Goal: Information Seeking & Learning: Learn about a topic

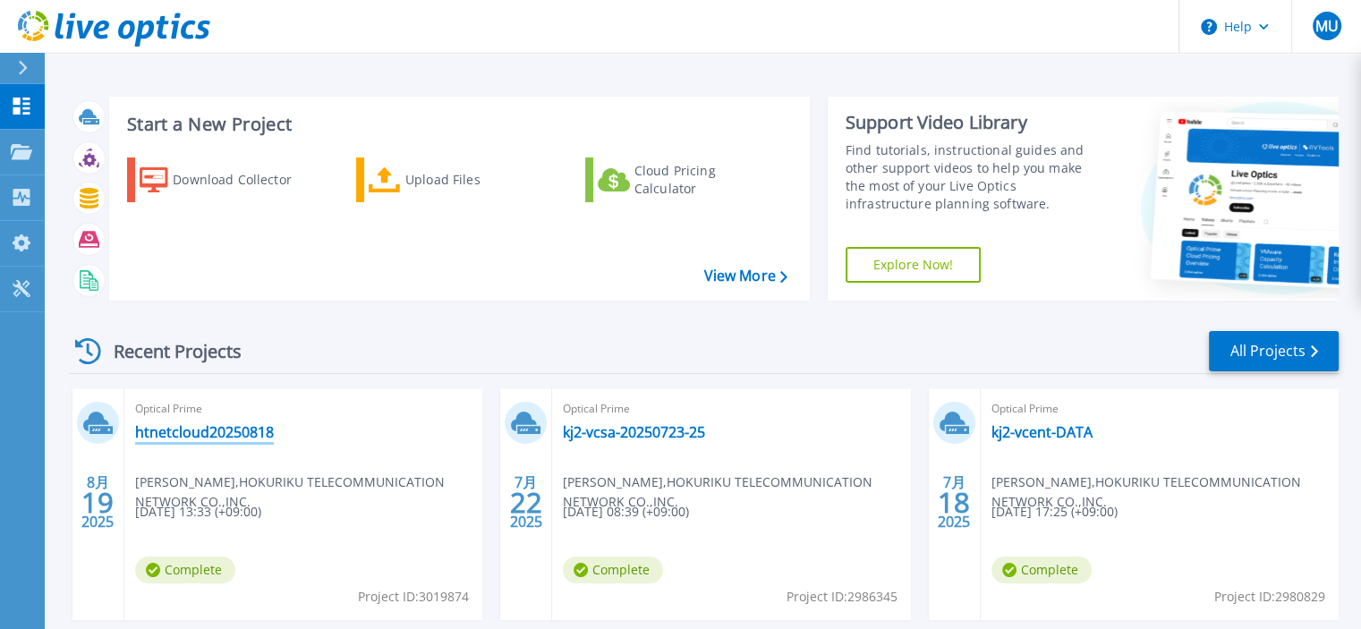
click at [212, 436] on link "htnetcloud20250818" at bounding box center [204, 432] width 139 height 18
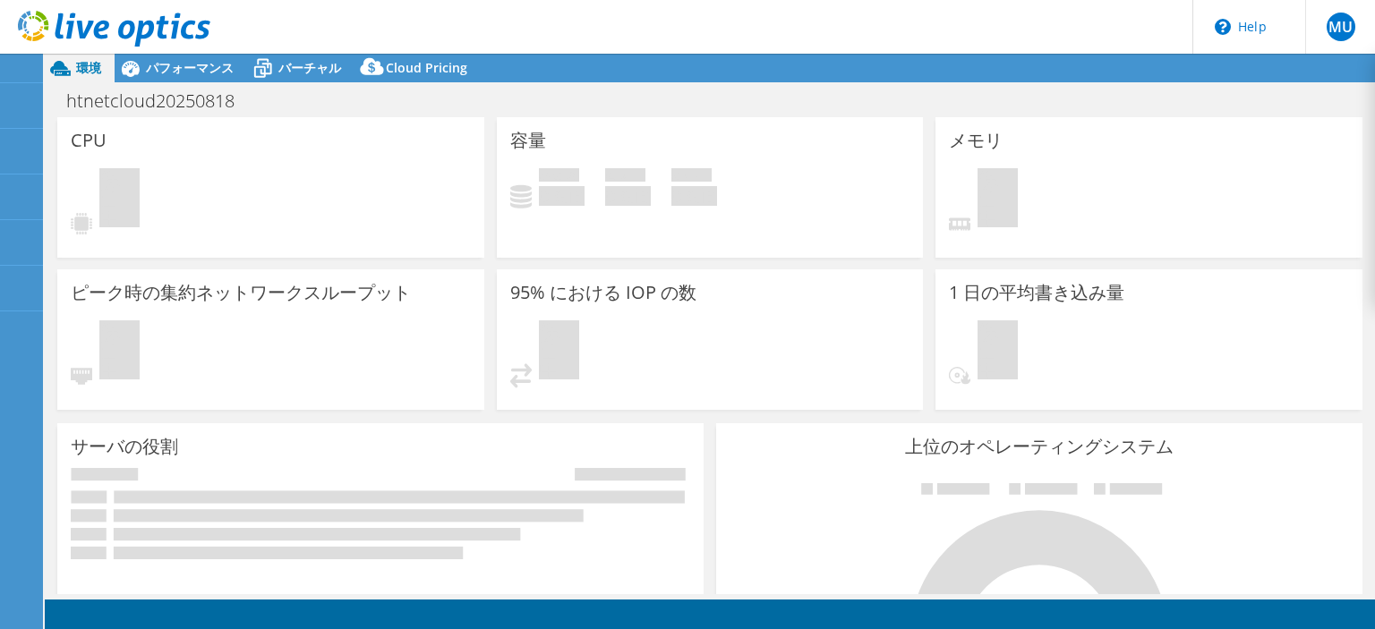
select select "[GEOGRAPHIC_DATA]"
select select "JPY"
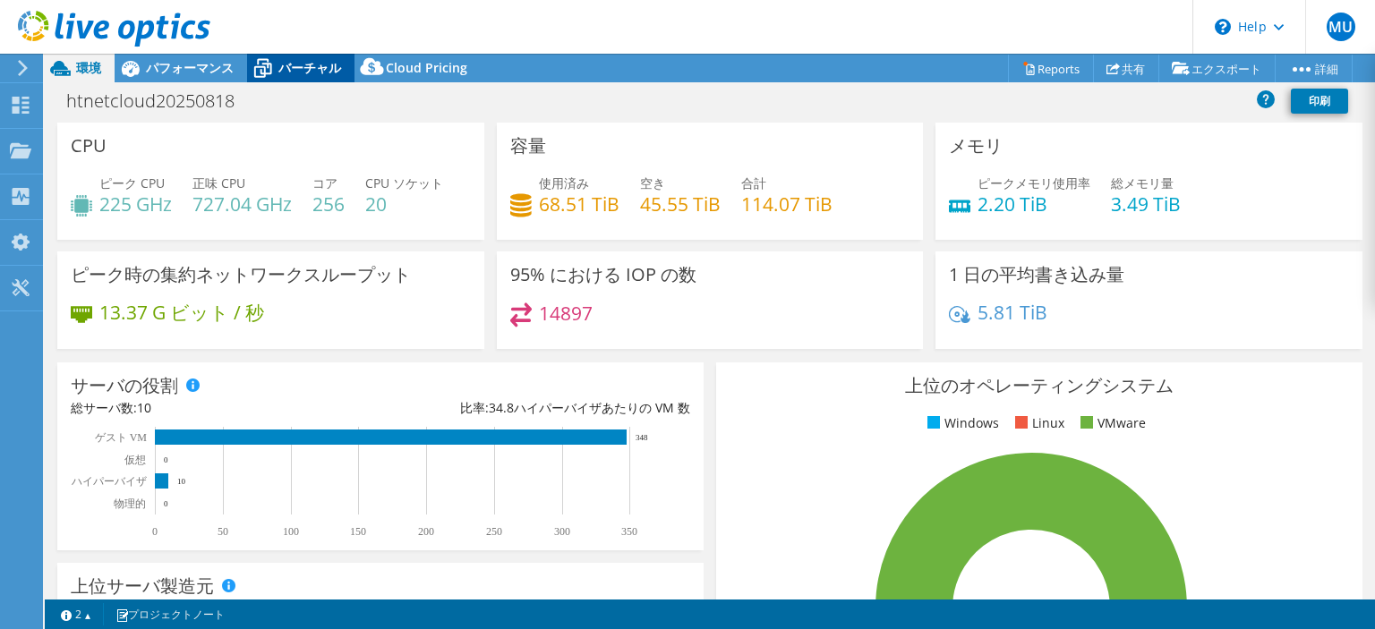
click at [282, 72] on span "バーチャル" at bounding box center [309, 67] width 63 height 17
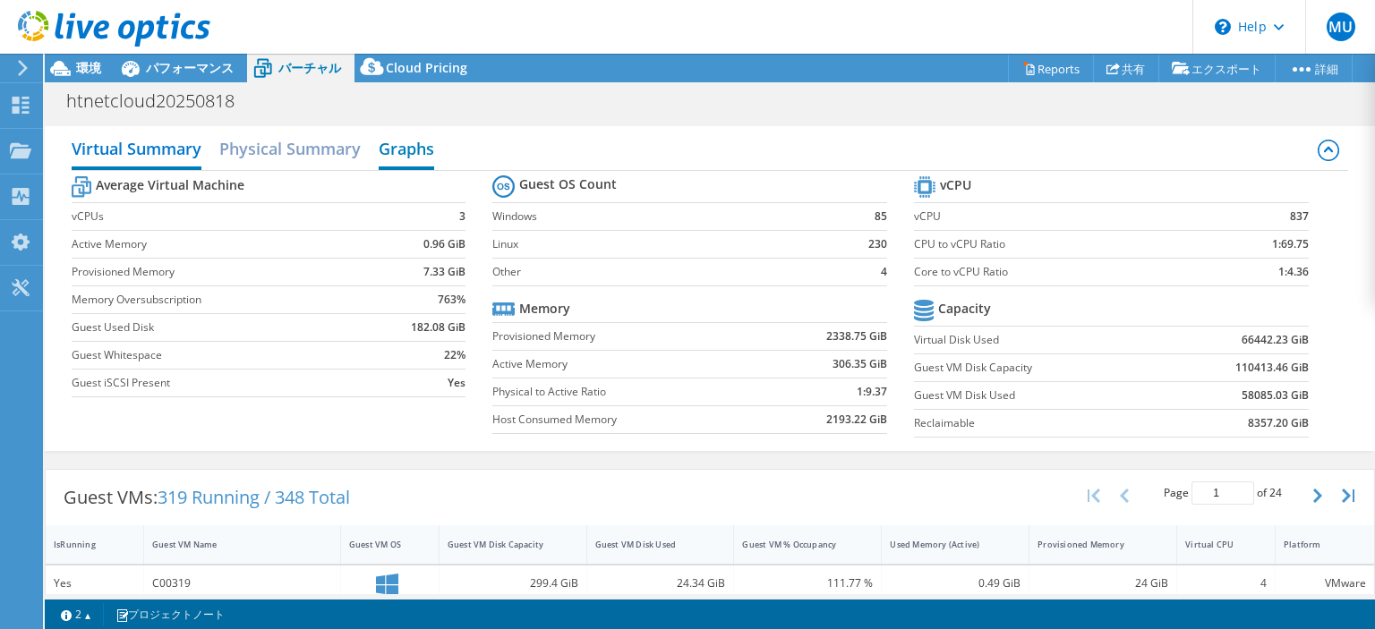
click at [419, 152] on h2 "Graphs" at bounding box center [406, 150] width 55 height 39
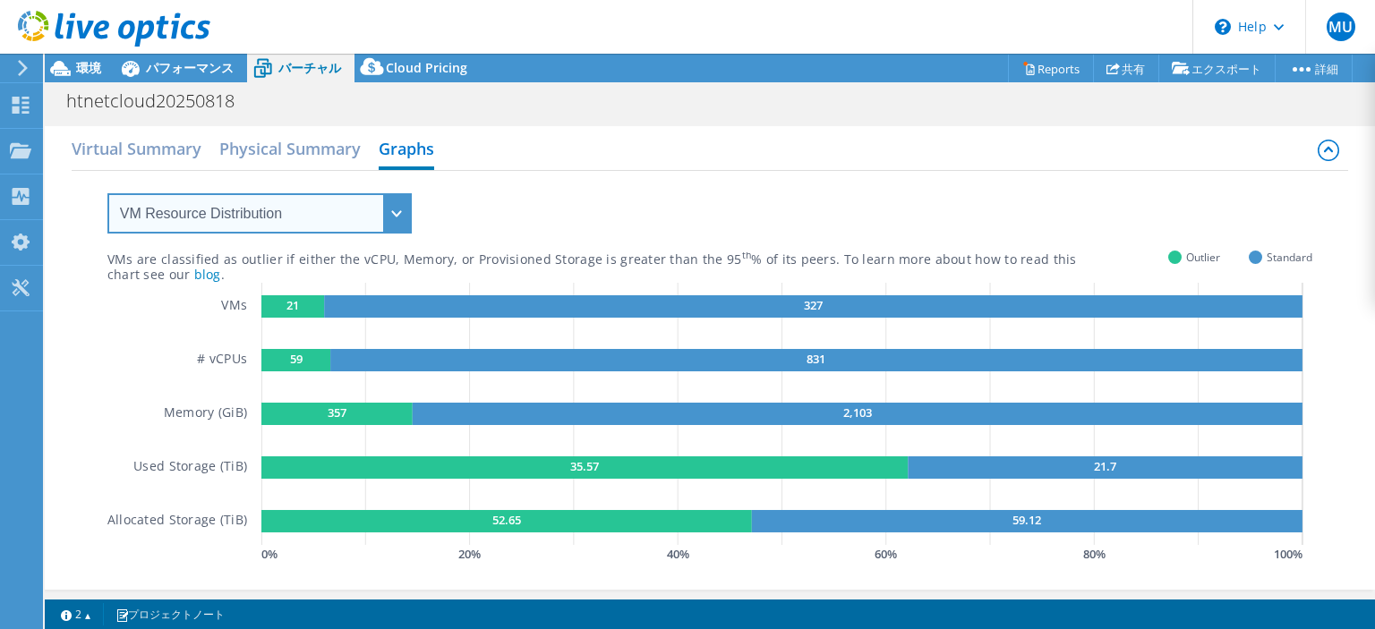
click at [350, 230] on select "VM Resource Distribution Provisioning Contrast Over Provisioning" at bounding box center [259, 213] width 304 height 40
select select "Over Provisioning"
click at [107, 193] on select "VM Resource Distribution Provisioning Contrast Over Provisioning" at bounding box center [259, 213] width 304 height 40
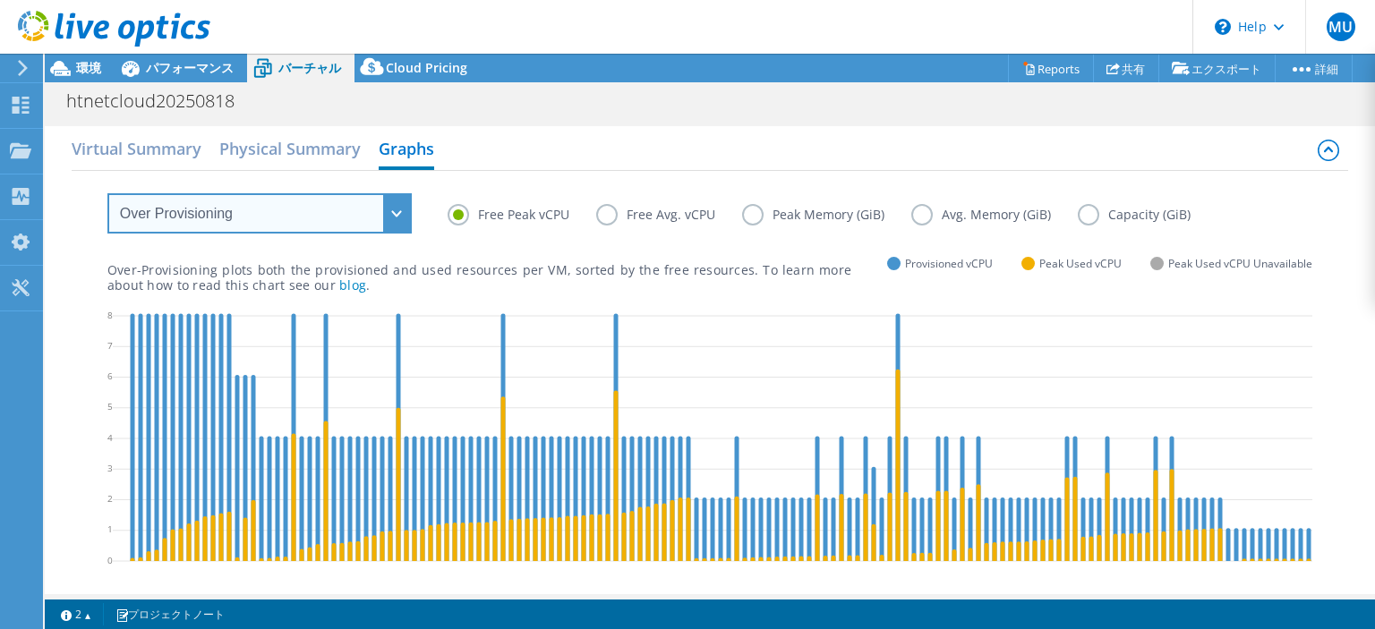
scroll to position [268, 0]
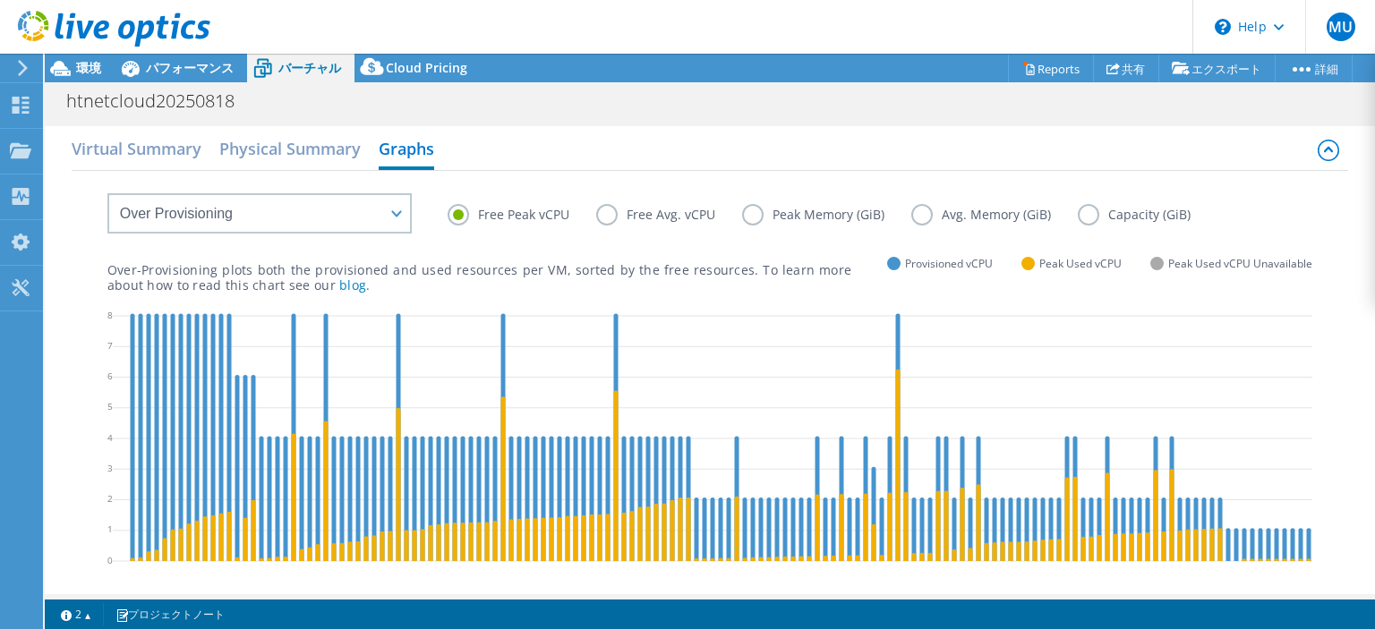
click at [620, 218] on label "Free Avg. vCPU" at bounding box center [669, 214] width 146 height 21
click at [0, 0] on input "Free Avg. vCPU" at bounding box center [0, 0] width 0 height 0
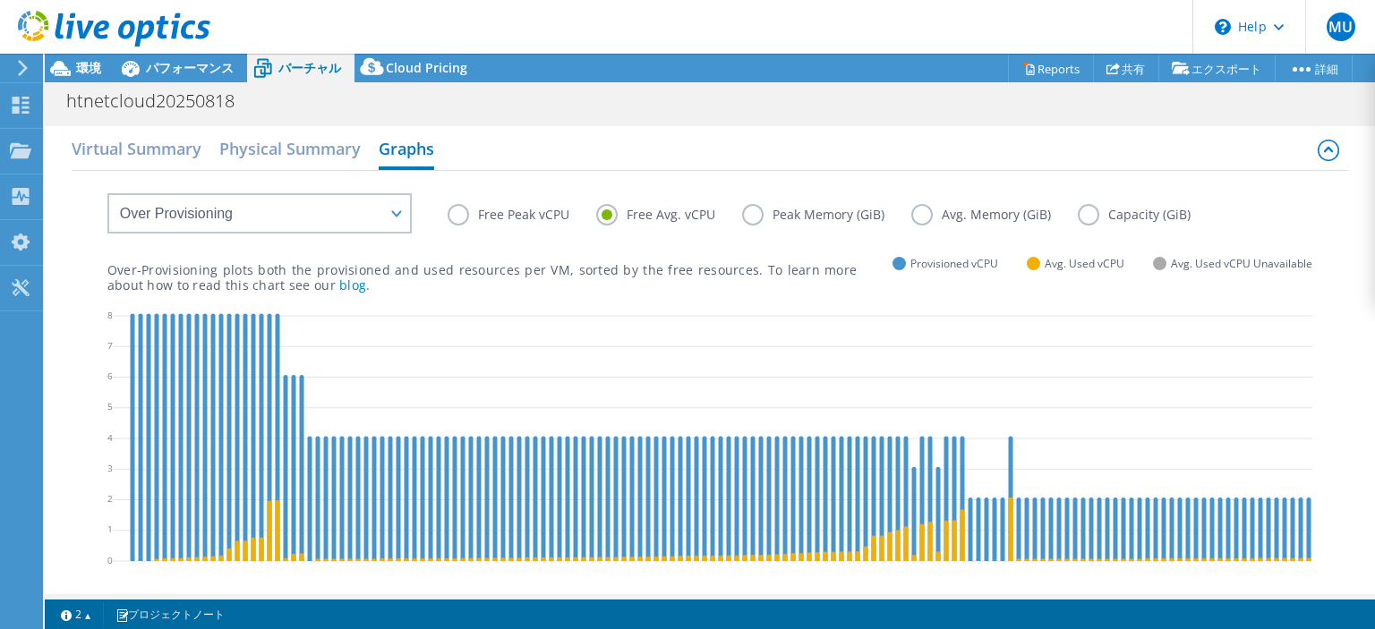
click at [751, 209] on label "Peak Memory (GiB)" at bounding box center [826, 214] width 169 height 21
click at [0, 0] on input "Peak Memory (GiB)" at bounding box center [0, 0] width 0 height 0
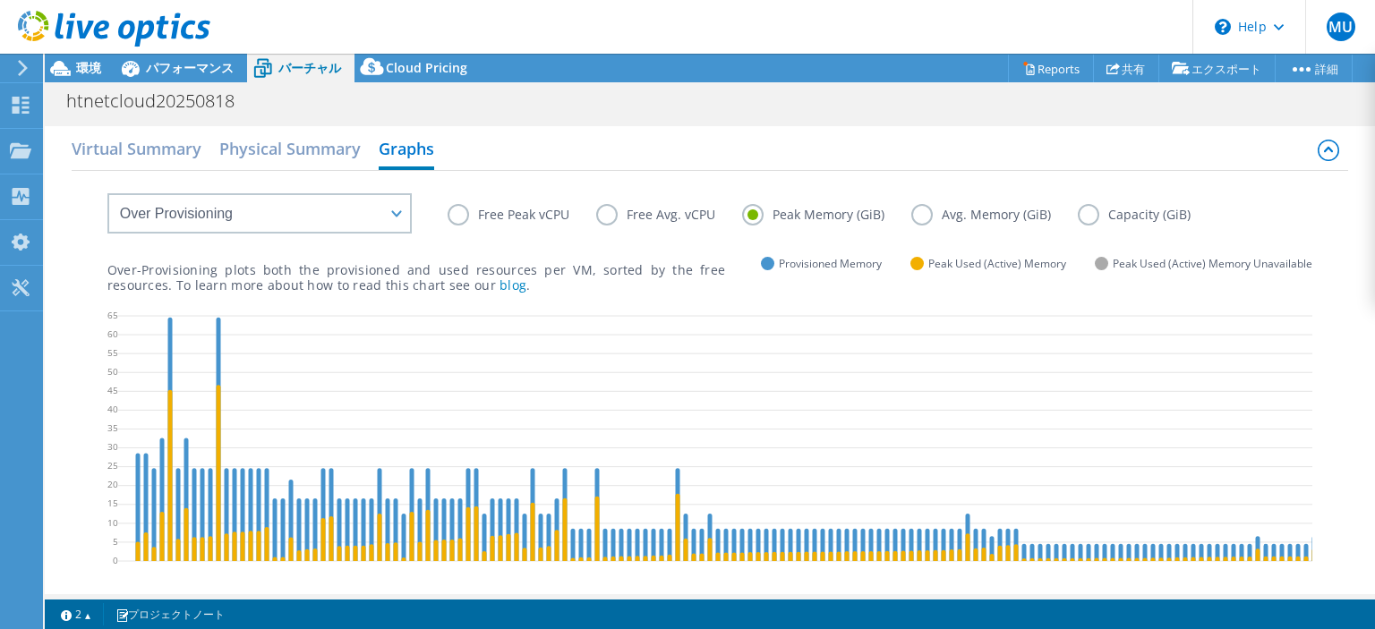
click at [929, 214] on label "Avg. Memory (GiB)" at bounding box center [994, 214] width 166 height 21
click at [0, 0] on input "Avg. Memory (GiB)" at bounding box center [0, 0] width 0 height 0
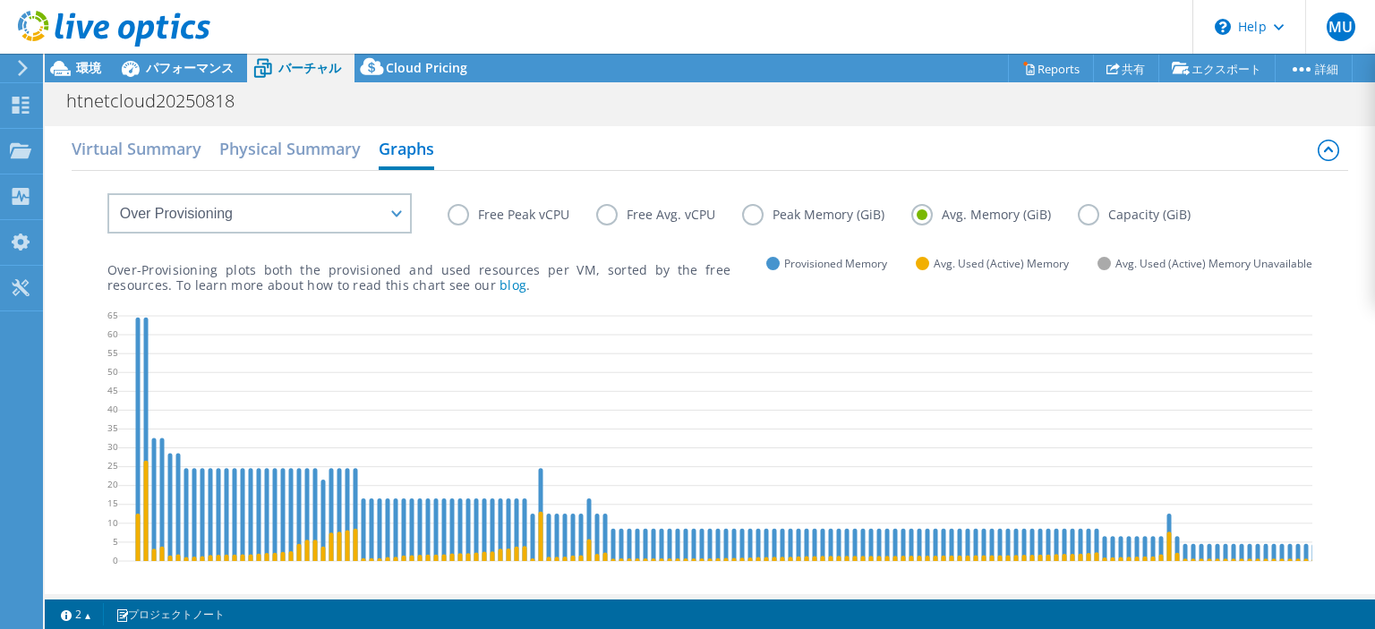
click at [455, 218] on label "Free Peak vCPU" at bounding box center [521, 214] width 149 height 21
click at [0, 0] on input "Free Peak vCPU" at bounding box center [0, 0] width 0 height 0
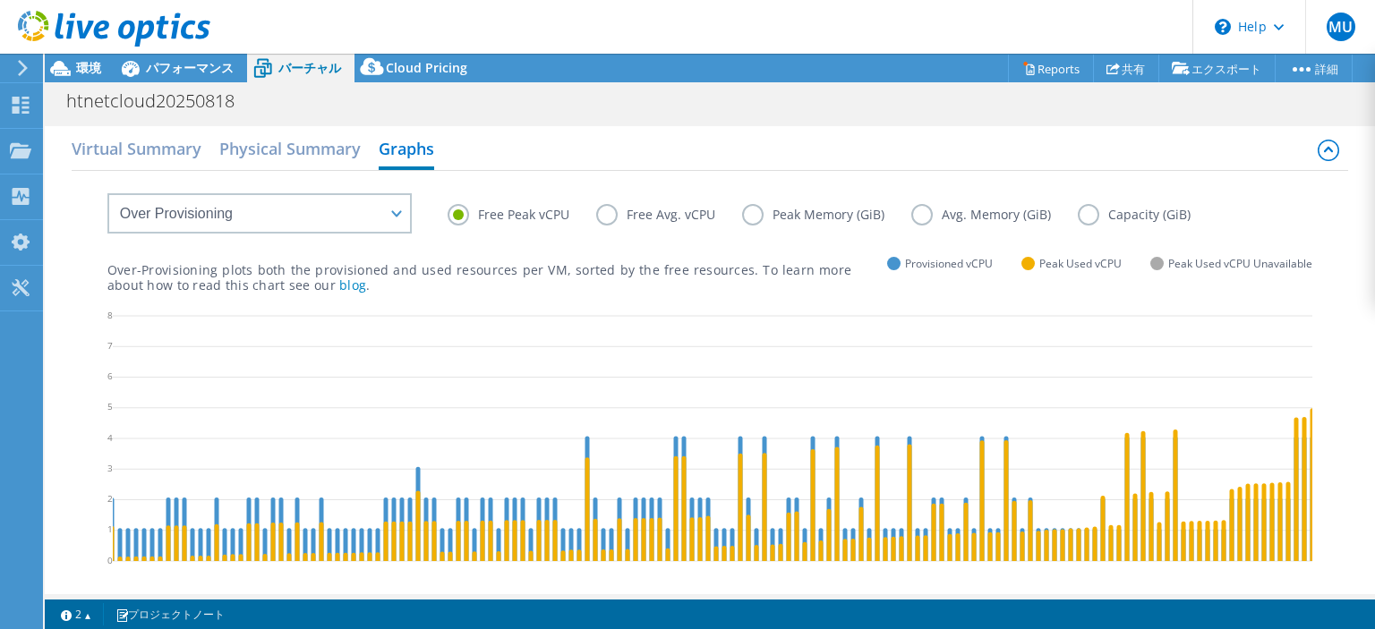
scroll to position [0, 1357]
click at [609, 209] on label "Free Avg. vCPU" at bounding box center [669, 214] width 146 height 21
click at [0, 0] on input "Free Avg. vCPU" at bounding box center [0, 0] width 0 height 0
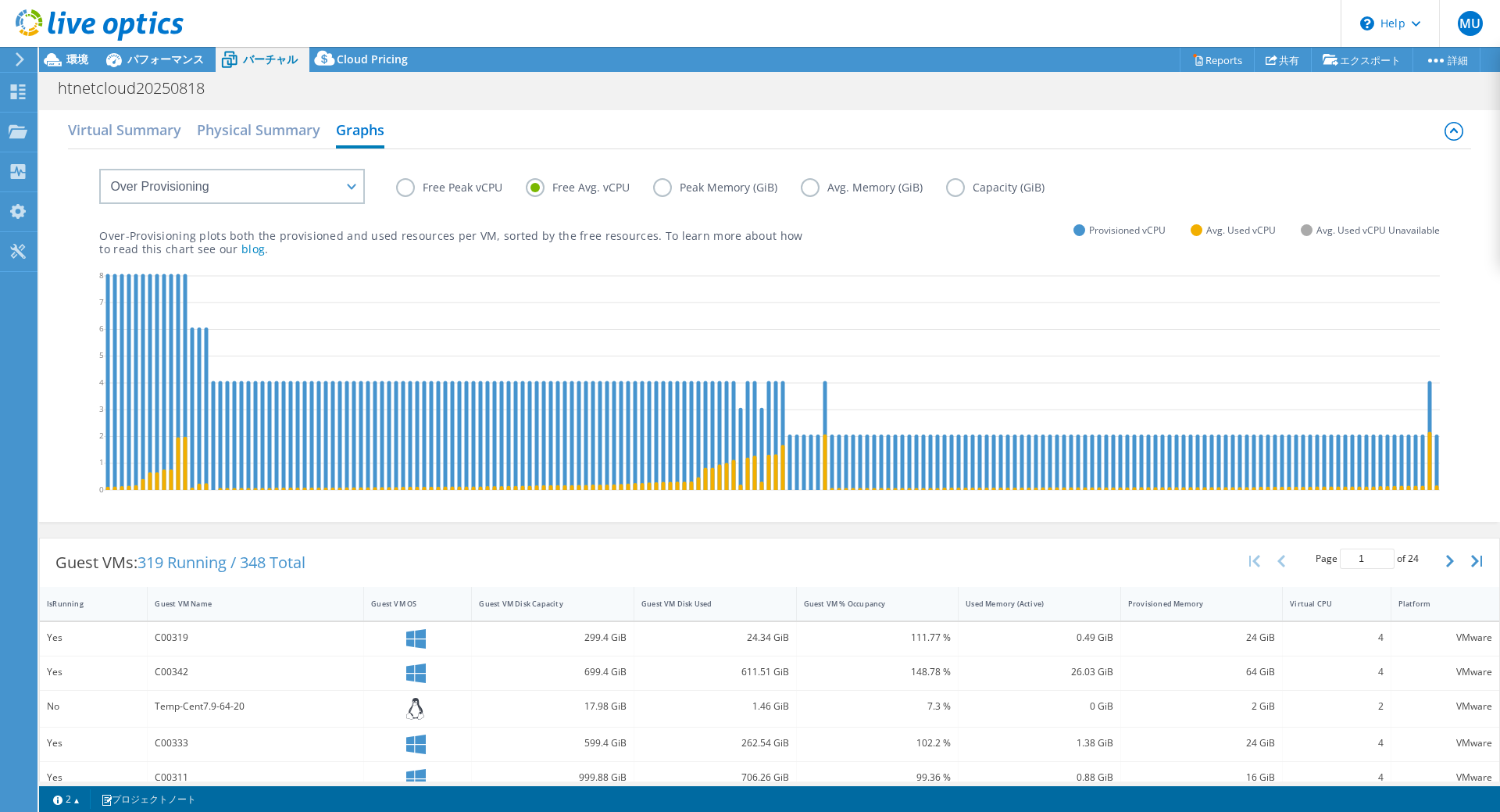
scroll to position [0, 0]
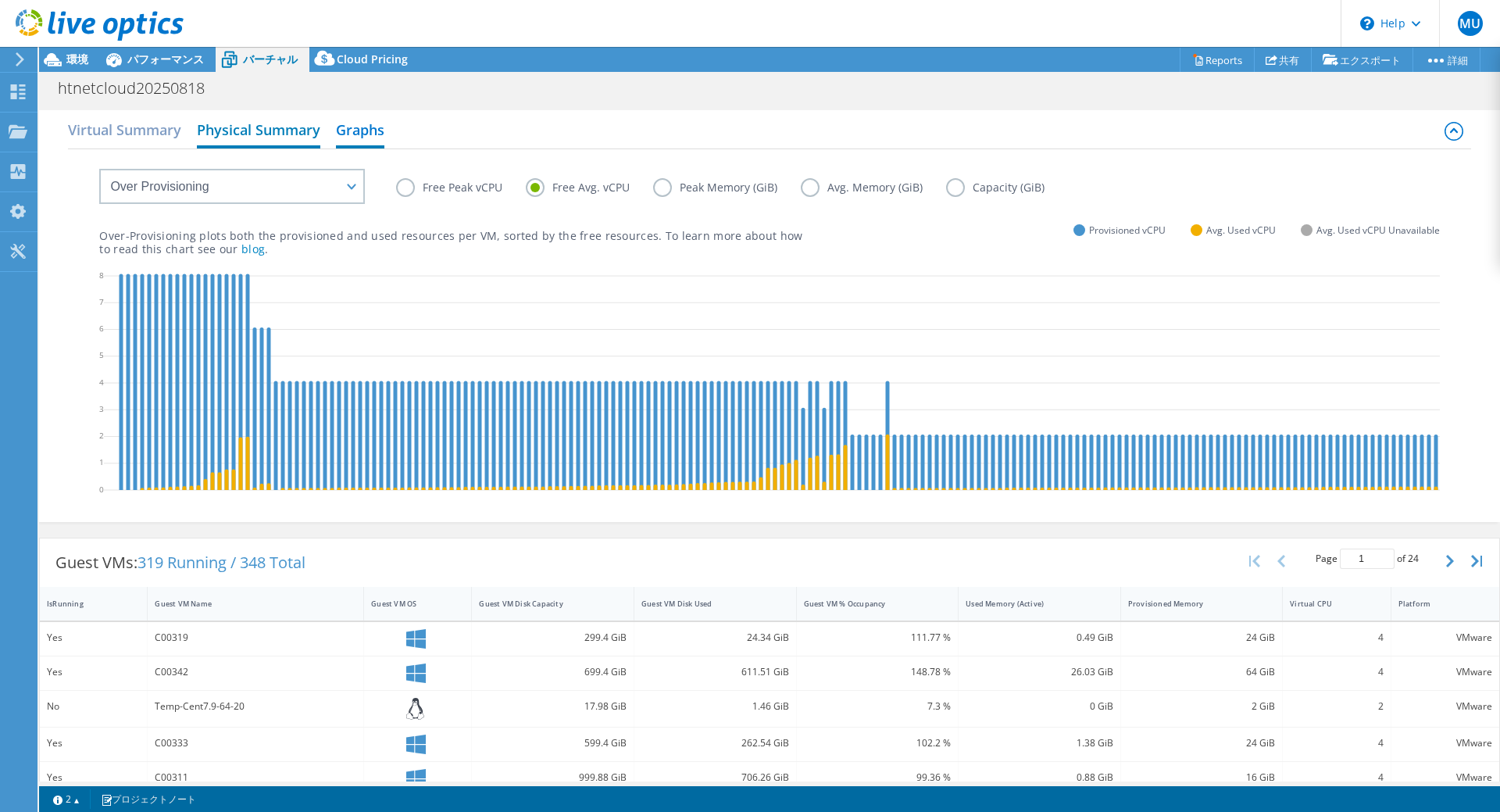
click at [278, 125] on h2 "Physical Summary" at bounding box center [258, 131] width 123 height 34
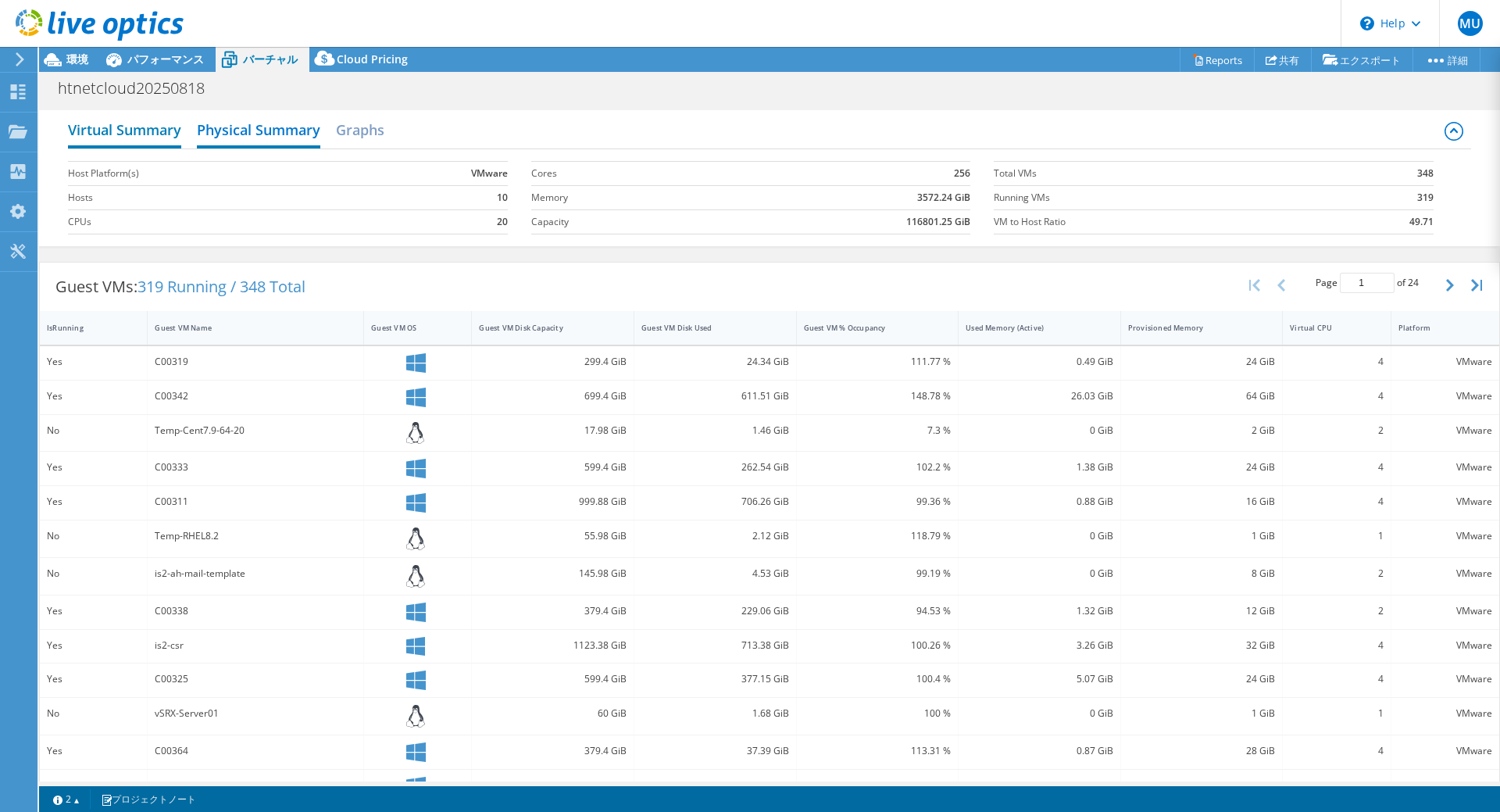
click at [171, 127] on h2 "Virtual Summary" at bounding box center [125, 131] width 114 height 34
